Goal: Check status

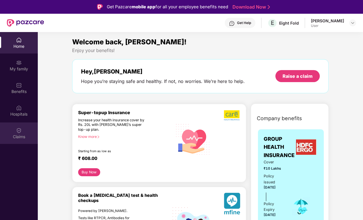
click at [18, 134] on div "Claims" at bounding box center [19, 137] width 38 height 6
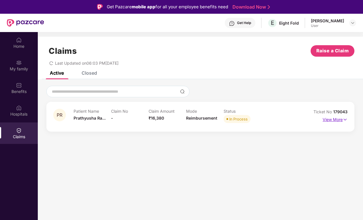
click at [338, 121] on p "View More" at bounding box center [334, 119] width 25 height 8
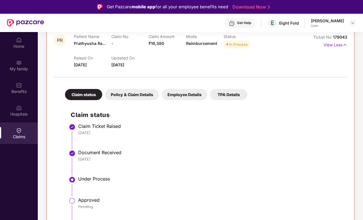
scroll to position [32, 0]
